Goal: Task Accomplishment & Management: Complete application form

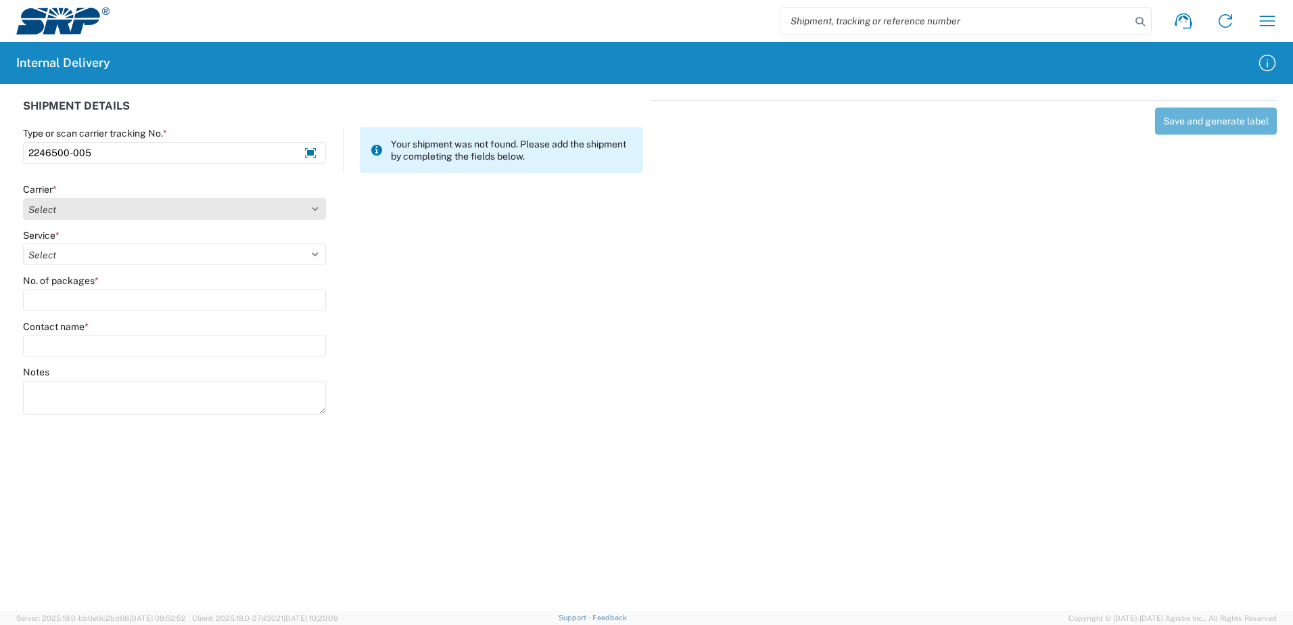
type input "2246500-005"
click at [314, 208] on select "Select Amazon Logistics ATI Trucking BC Dimerco Logistics Empire Southwest FedE…" at bounding box center [174, 209] width 303 height 22
select select "18714"
click at [23, 198] on select "Select Amazon Logistics ATI Trucking BC Dimerco Logistics Empire Southwest FedE…" at bounding box center [174, 209] width 303 height 22
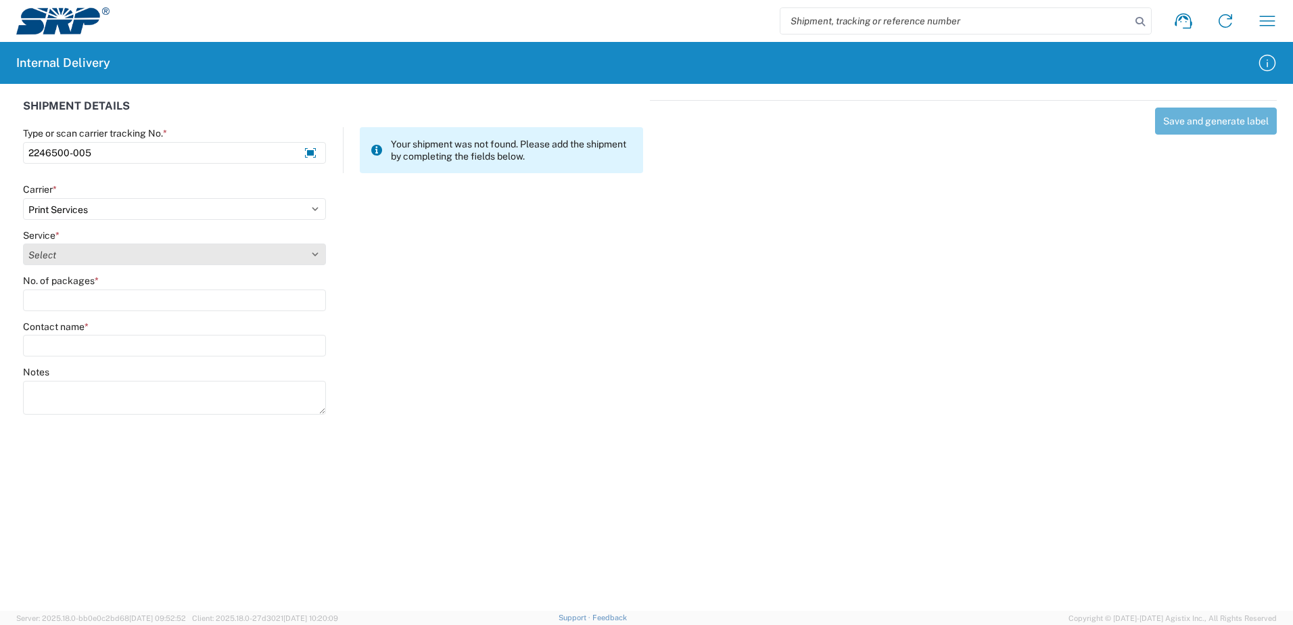
click at [315, 250] on select "Select Ground Inter-office" at bounding box center [174, 254] width 303 height 22
select select "35764"
click at [23, 243] on select "Select Ground Inter-office" at bounding box center [174, 254] width 303 height 22
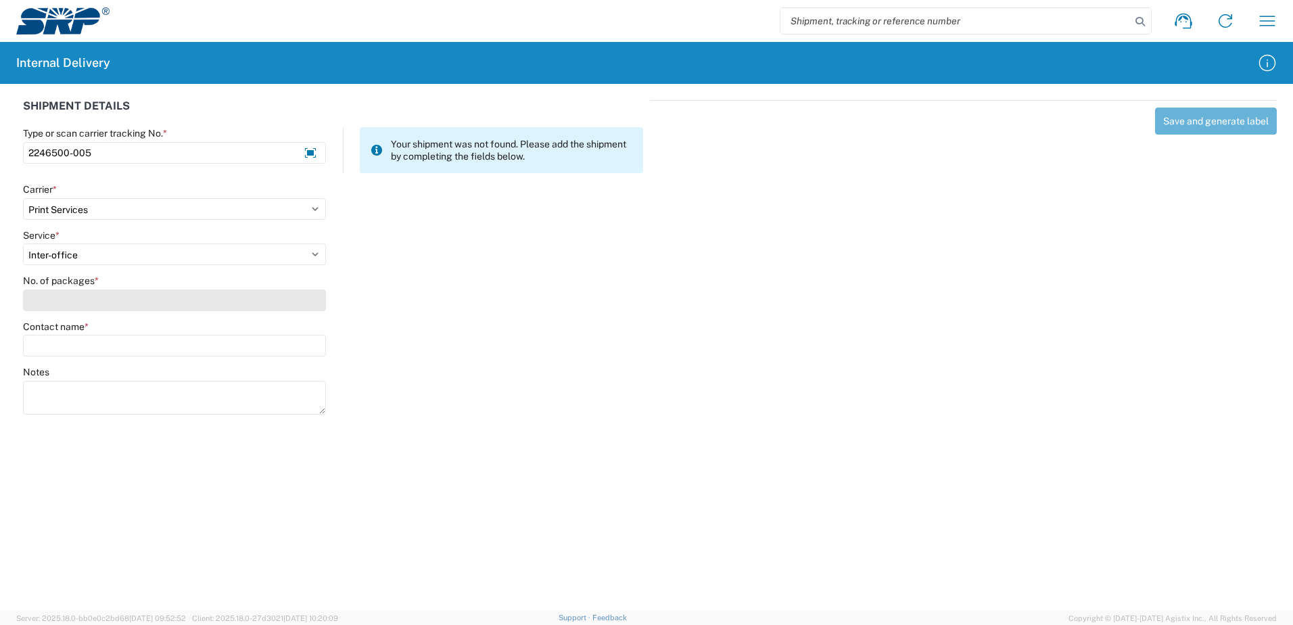
click at [300, 303] on input "No. of packages *" at bounding box center [174, 300] width 303 height 22
type input "1"
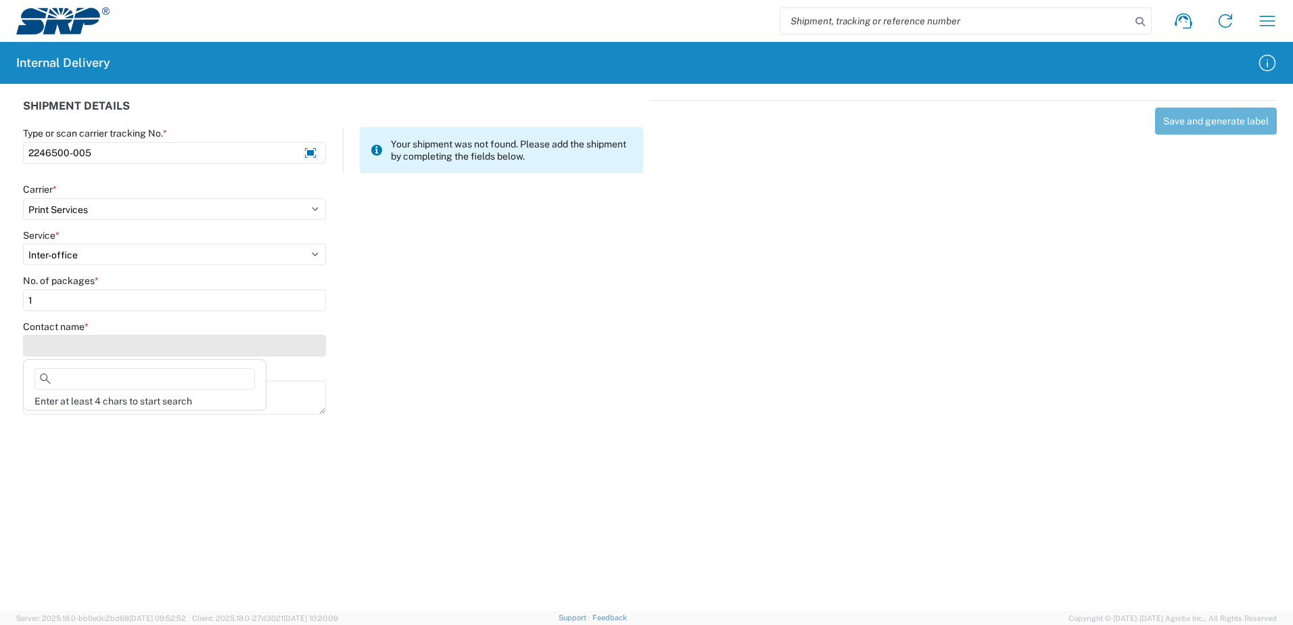
click at [295, 340] on input "Contact name *" at bounding box center [174, 346] width 303 height 22
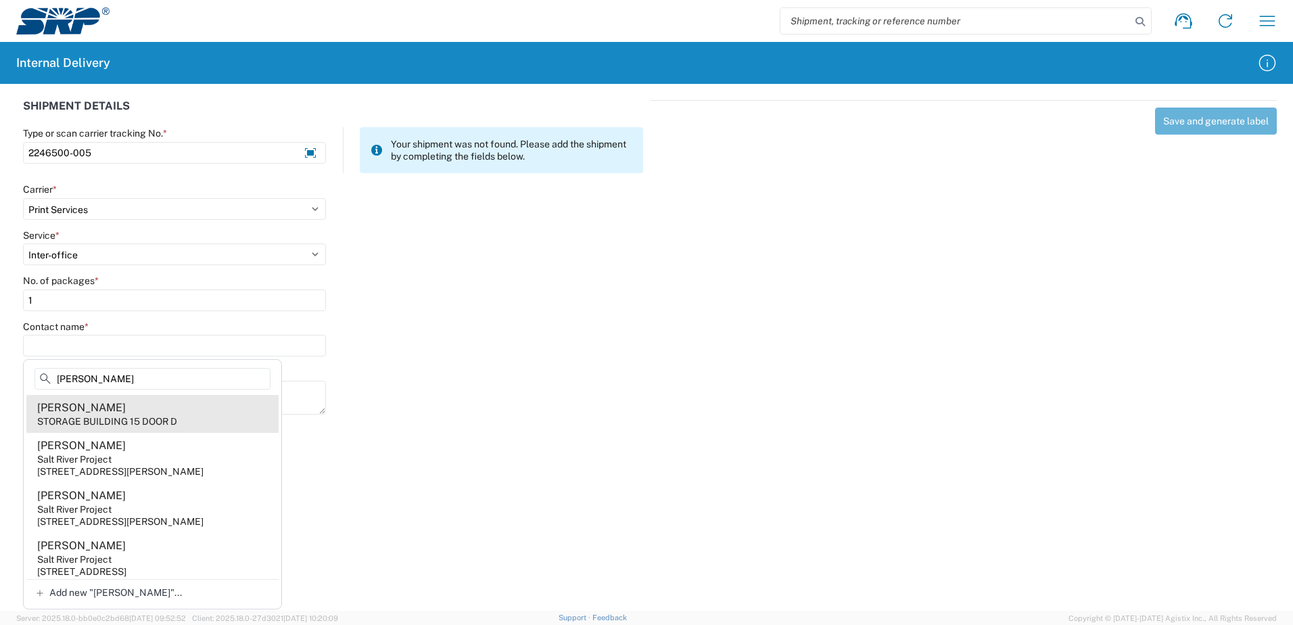
type input "[PERSON_NAME]"
click at [134, 414] on agx-address-suggestion-item "[PERSON_NAME] STORAGE BUILDING 15 DOOR D" at bounding box center [152, 414] width 252 height 38
type input "[PERSON_NAME]"
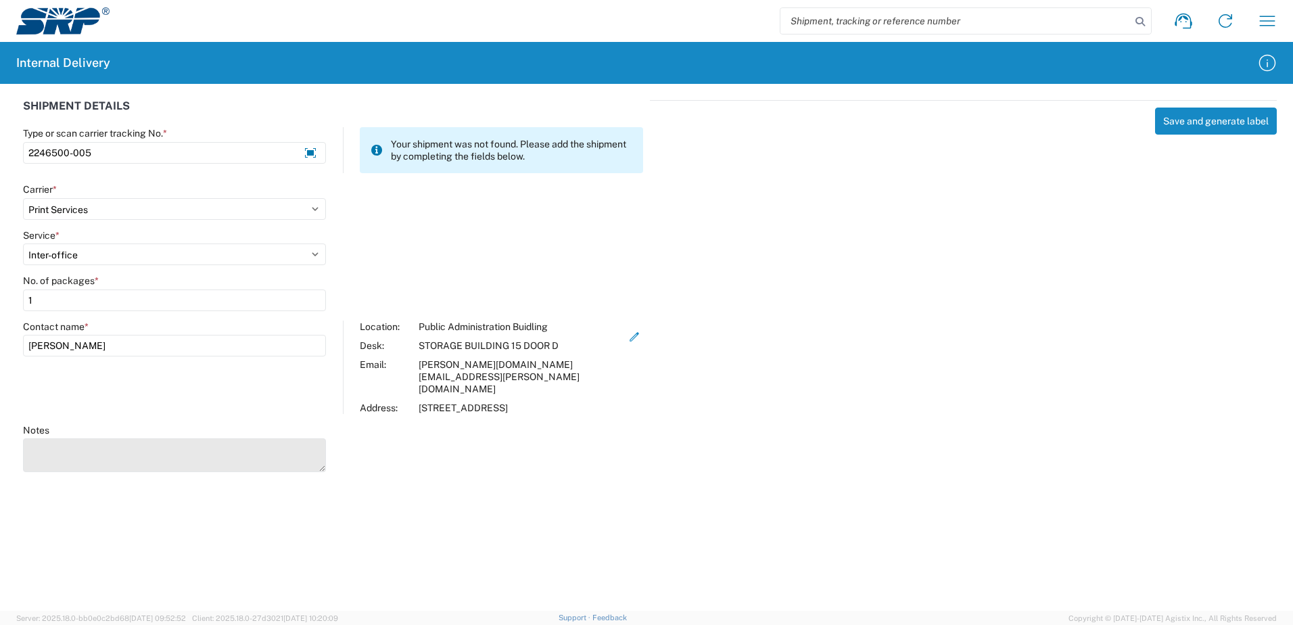
click at [117, 438] on textarea "Notes" at bounding box center [174, 455] width 303 height 34
type textarea "Postcard In-Person Invite (500 English) and (200 Spanish)"
click at [1201, 120] on button "Save and generate label" at bounding box center [1216, 121] width 122 height 27
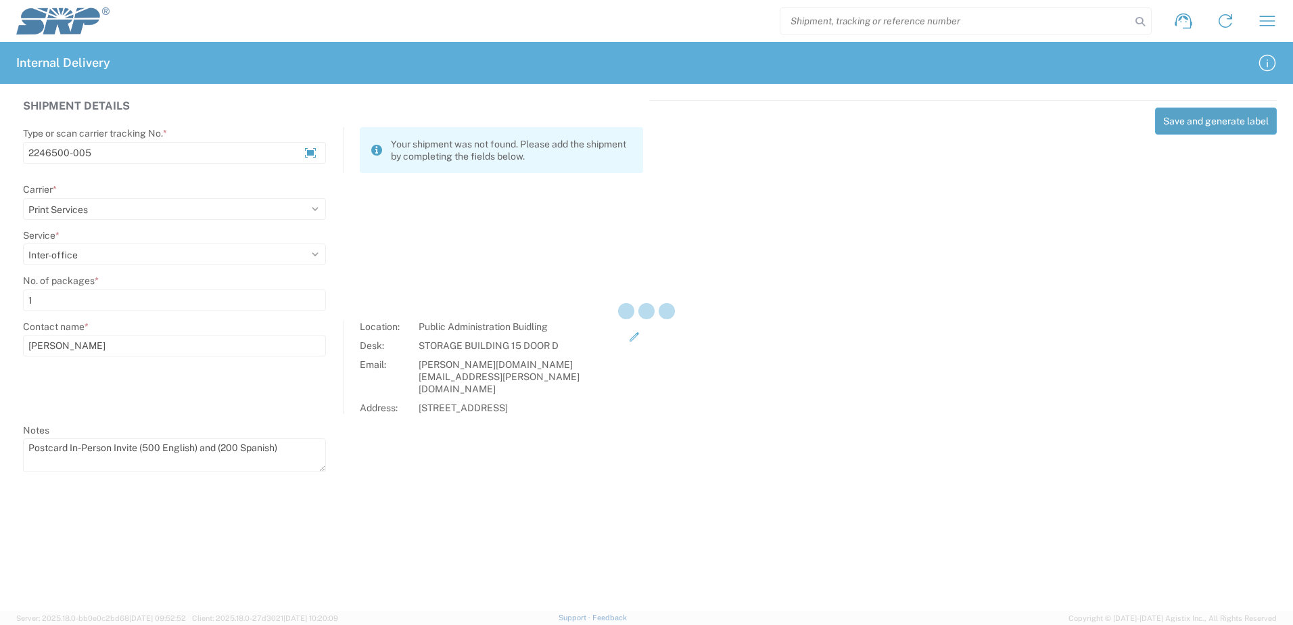
select select
